Goal: Information Seeking & Learning: Learn about a topic

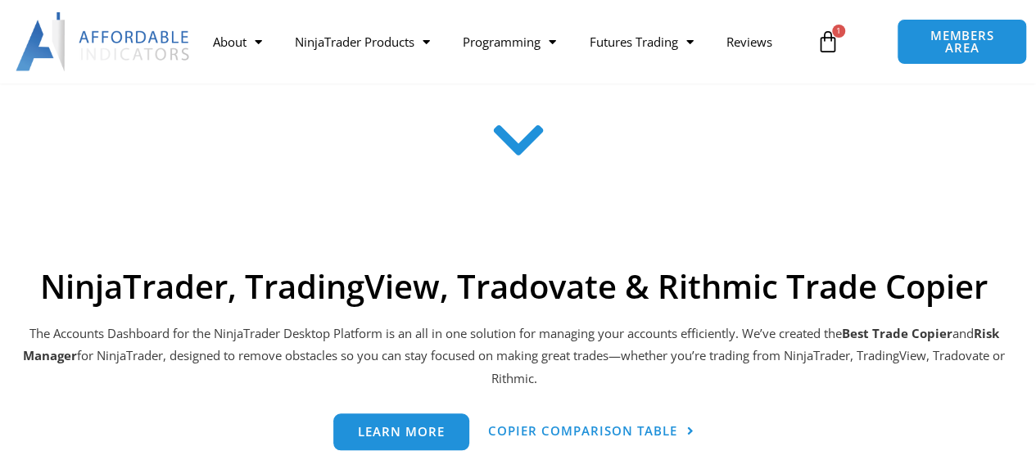
scroll to position [573, 0]
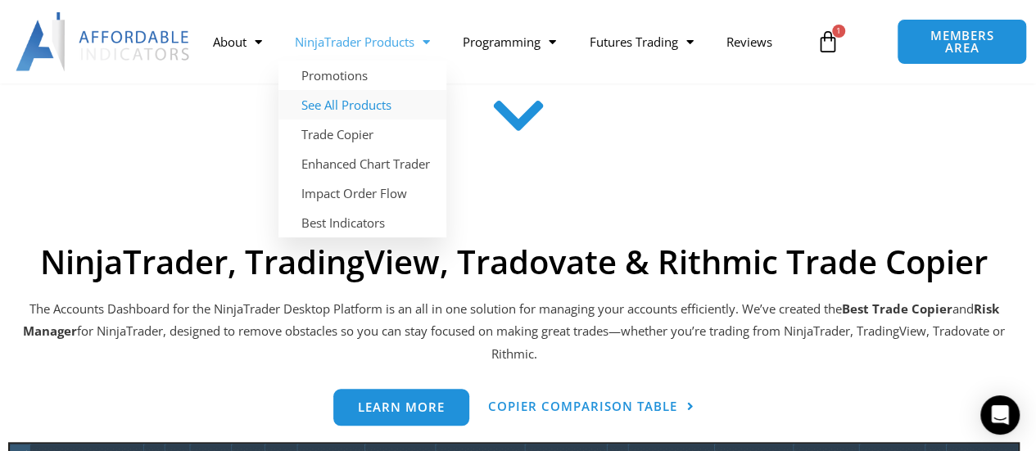
click at [359, 102] on link "See All Products" at bounding box center [362, 104] width 168 height 29
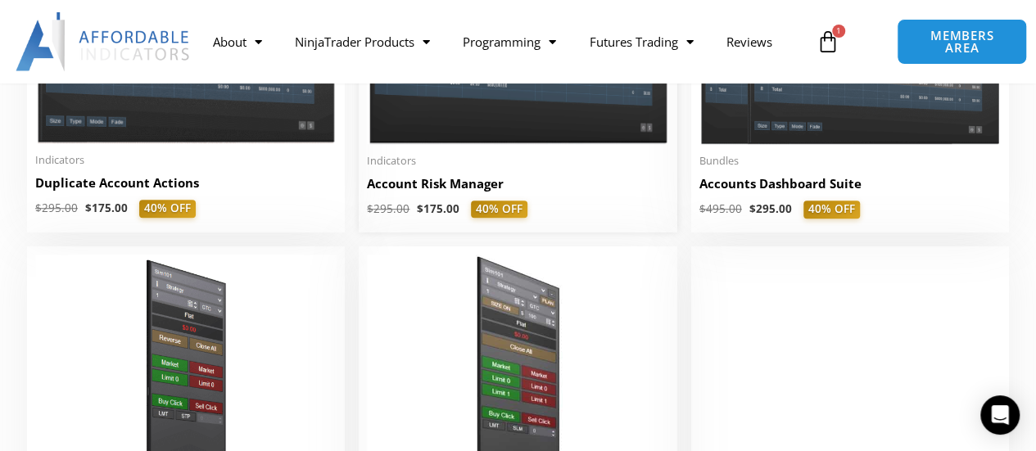
scroll to position [491, 0]
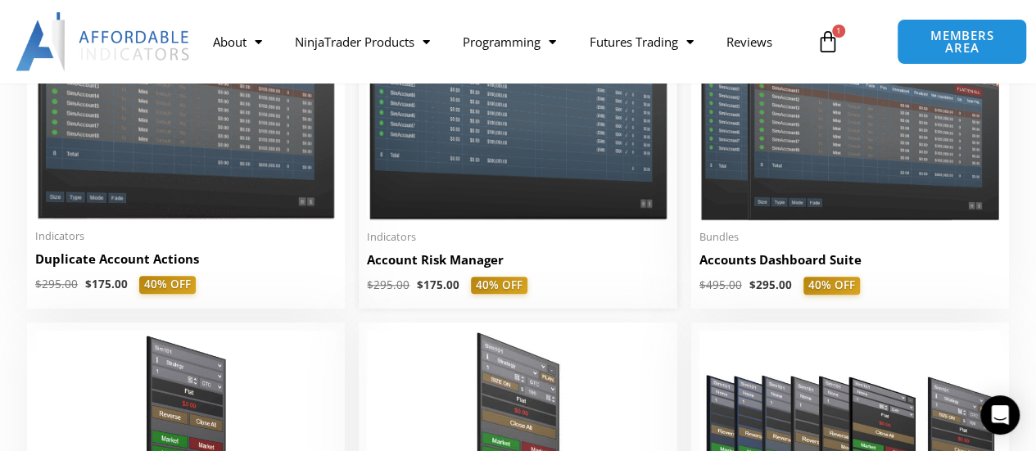
click at [424, 260] on h2 "Account Risk Manager" at bounding box center [517, 259] width 301 height 17
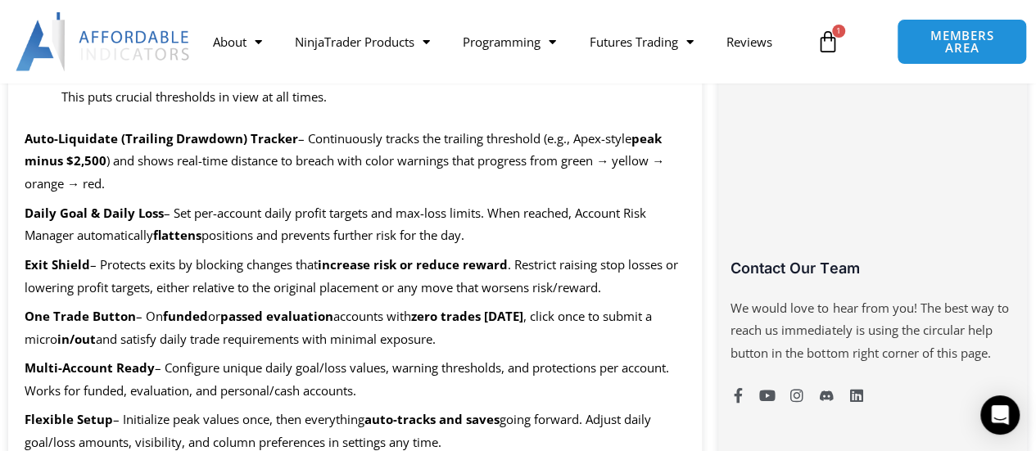
scroll to position [1064, 0]
